Goal: Browse casually: Explore the website without a specific task or goal

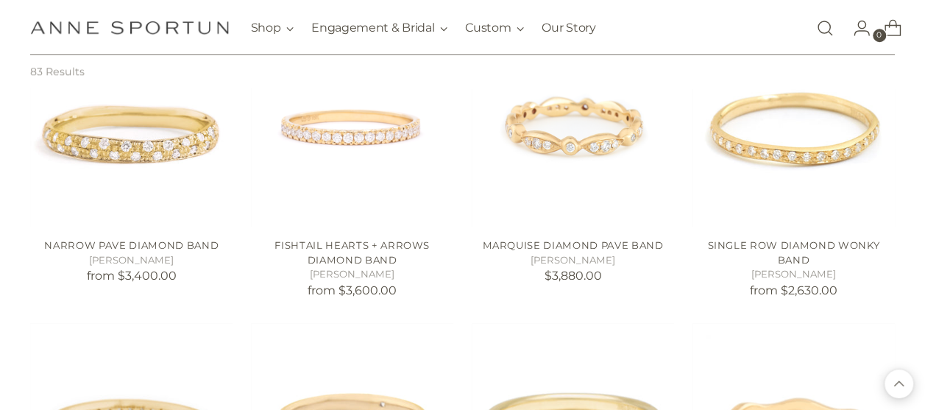
scroll to position [810, 0]
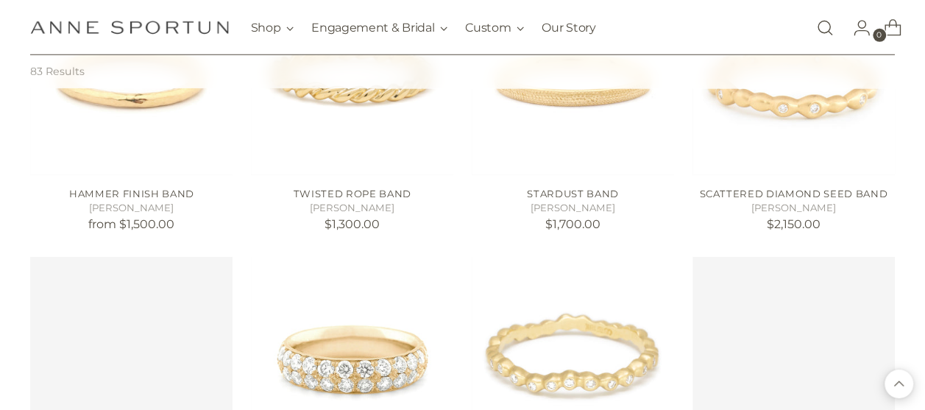
scroll to position [2282, 0]
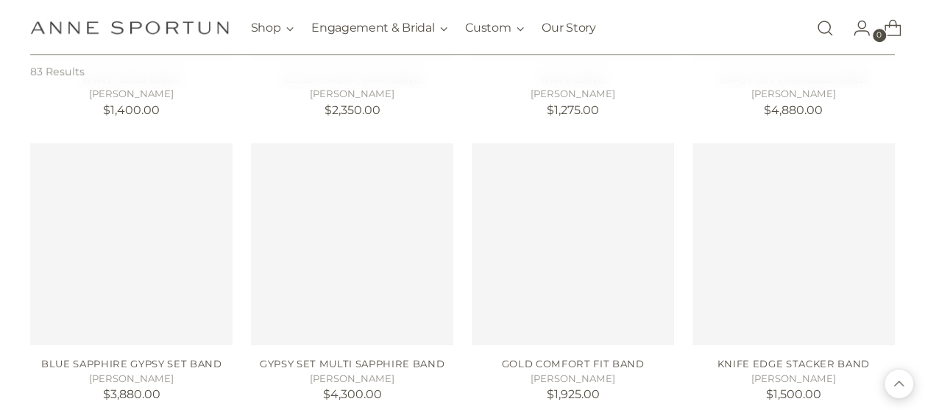
scroll to position [3755, 0]
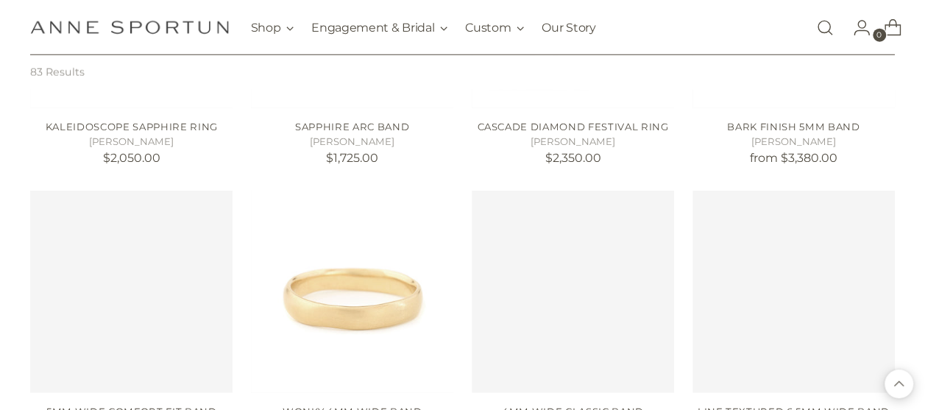
scroll to position [4638, 0]
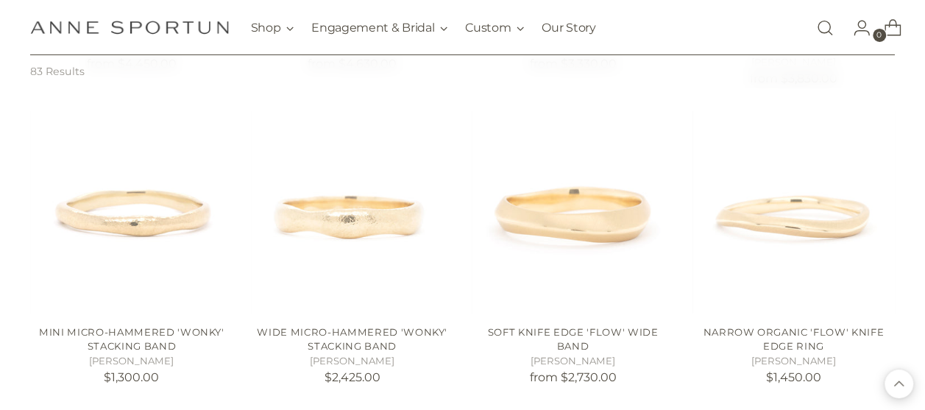
scroll to position [5301, 0]
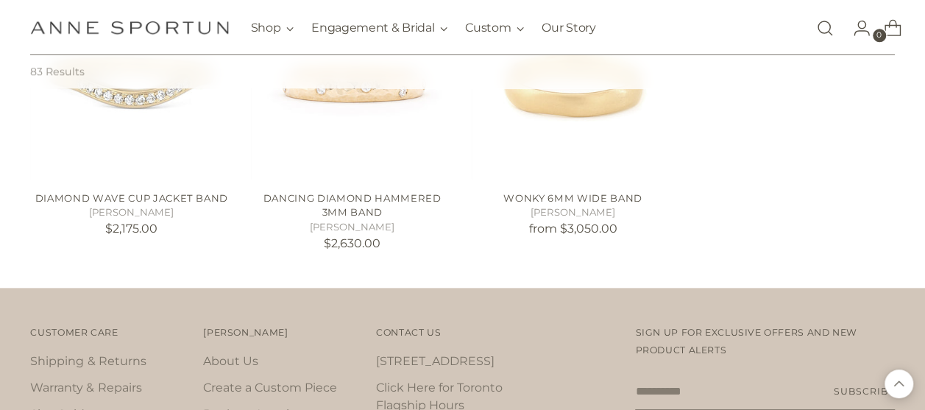
scroll to position [6111, 0]
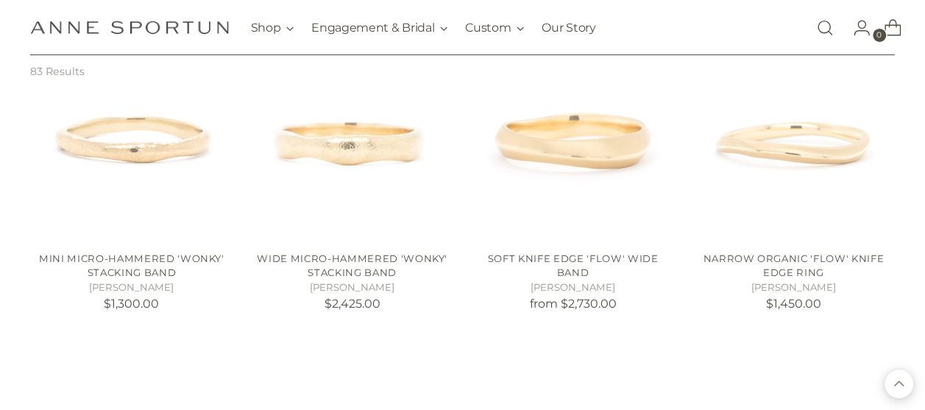
scroll to position [5227, 0]
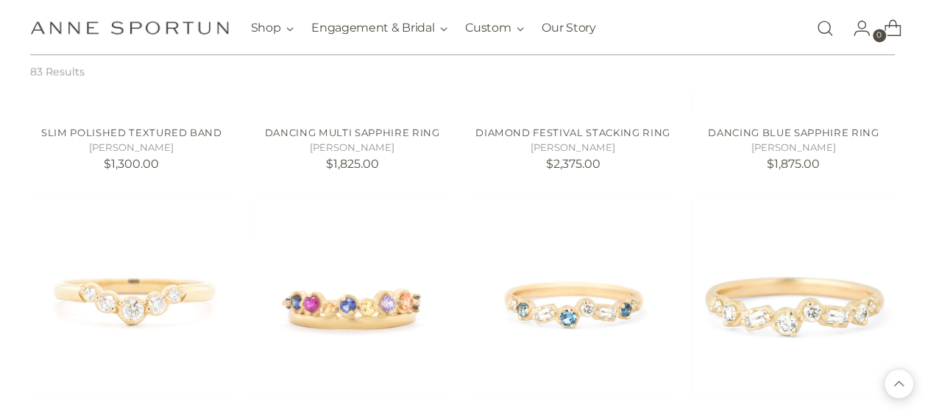
scroll to position [3828, 0]
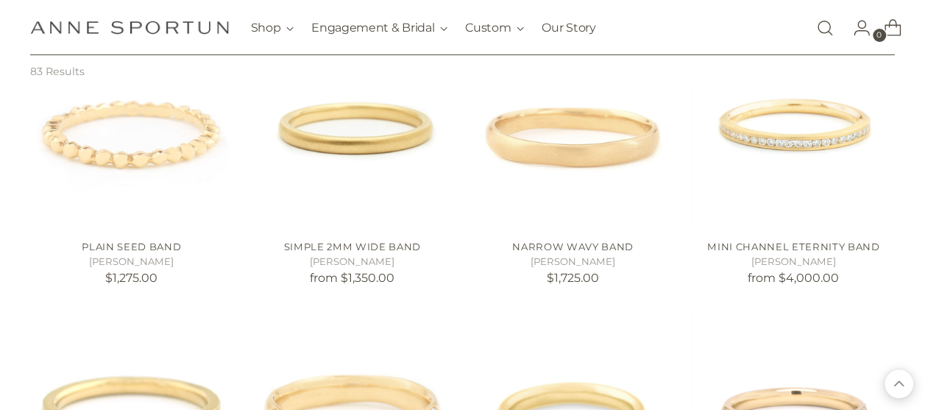
scroll to position [2650, 0]
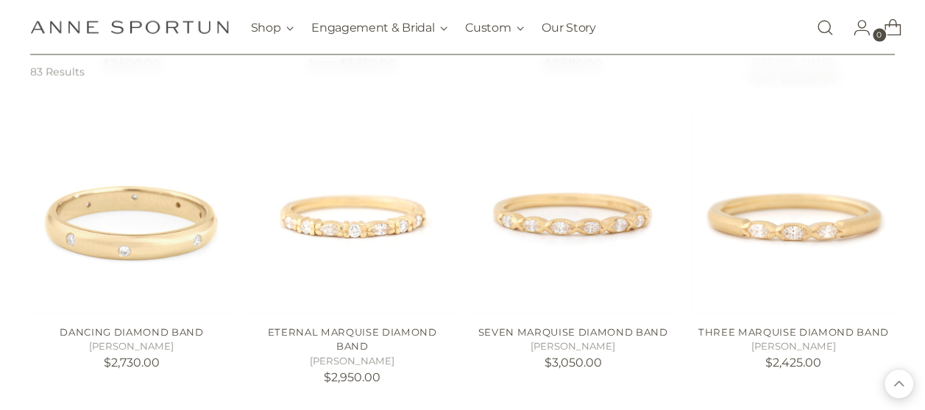
scroll to position [1399, 0]
